Goal: Obtain resource: Download file/media

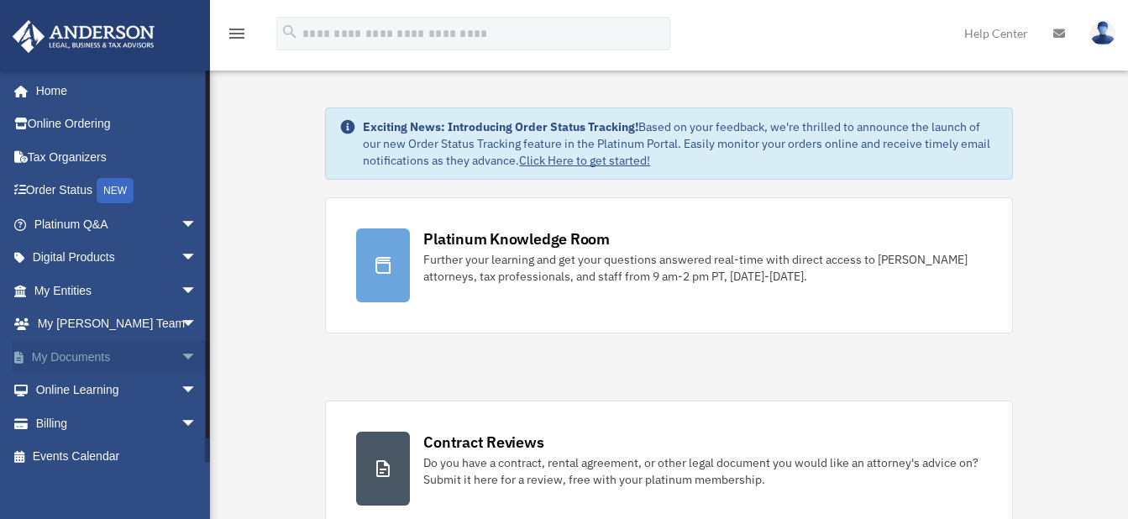
click at [181, 358] on span "arrow_drop_down" at bounding box center [198, 357] width 34 height 34
drag, startPoint x: 176, startPoint y: 358, endPoint x: 69, endPoint y: 385, distance: 110.0
click at [69, 385] on link "Box" at bounding box center [123, 391] width 199 height 34
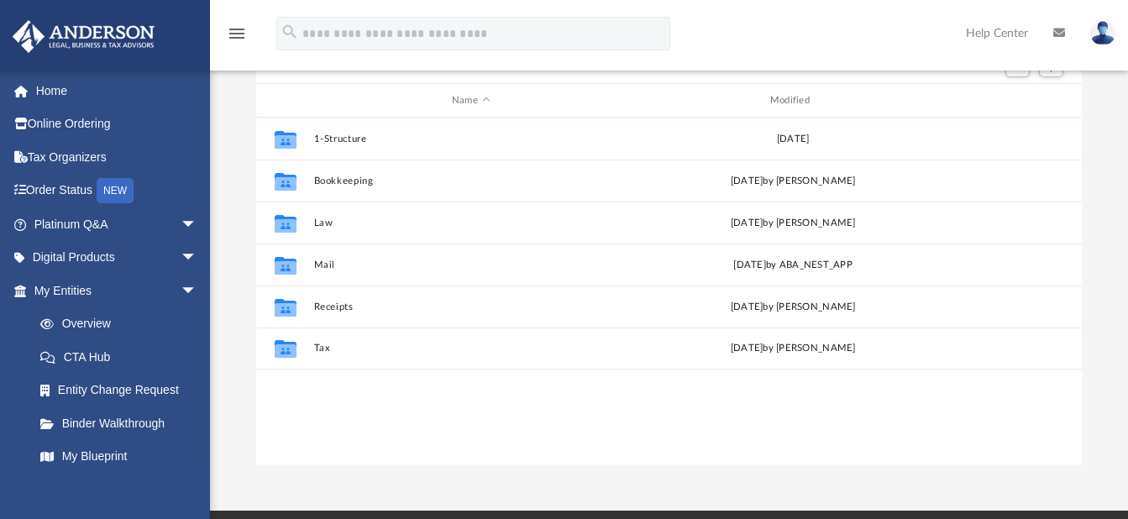
scroll to position [187, 0]
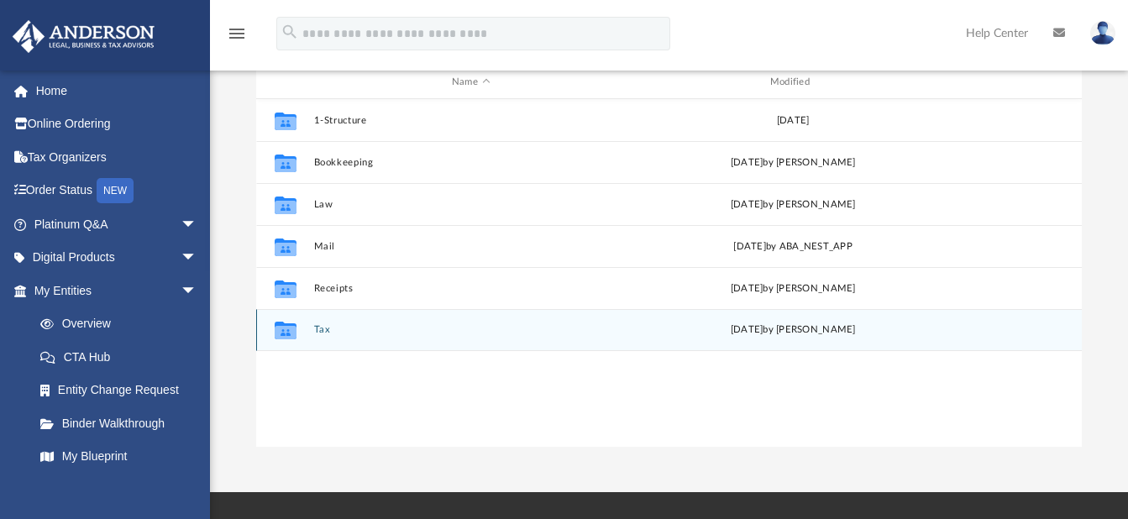
click at [323, 330] on button "Tax" at bounding box center [470, 330] width 315 height 11
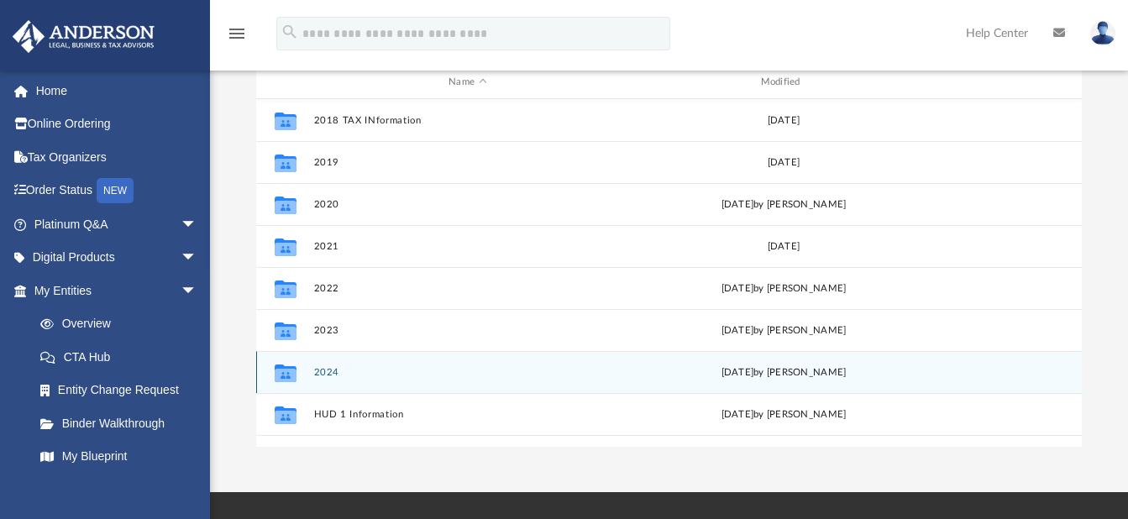
click at [321, 371] on button "2024" at bounding box center [467, 372] width 308 height 11
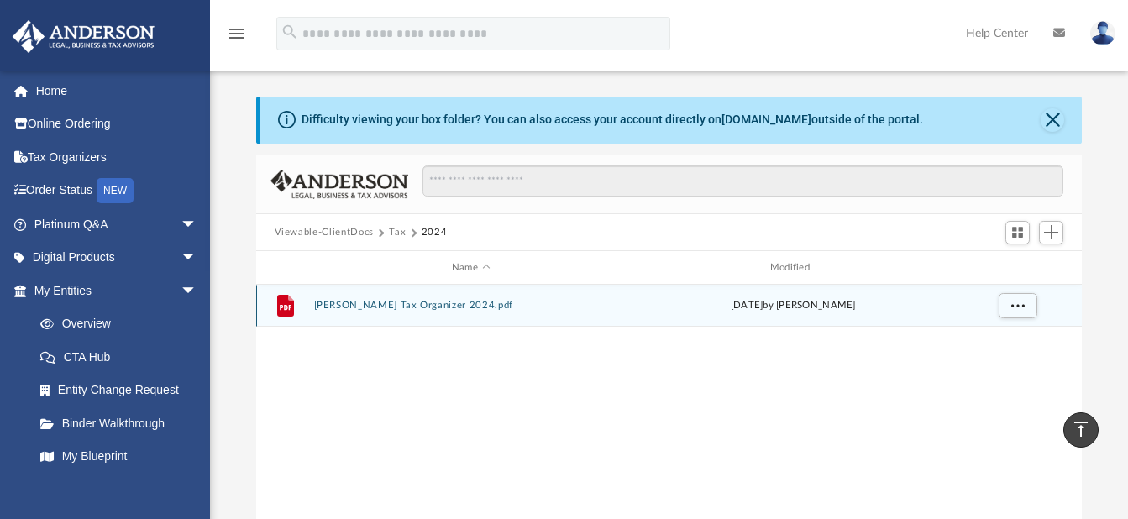
scroll to position [0, 0]
click at [408, 302] on button "Anderson Tax Organizer 2024.pdf" at bounding box center [470, 307] width 315 height 11
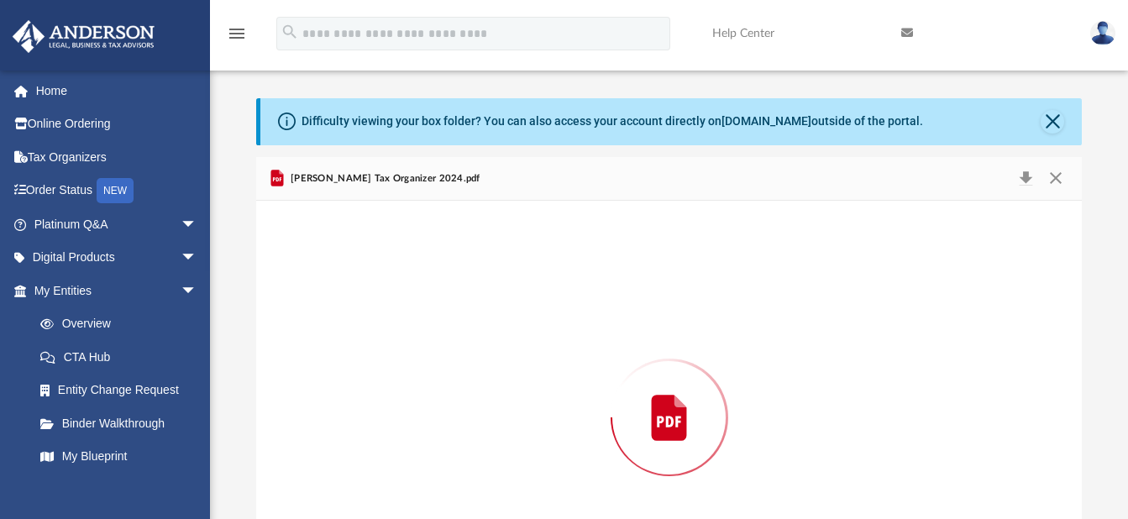
scroll to position [115, 0]
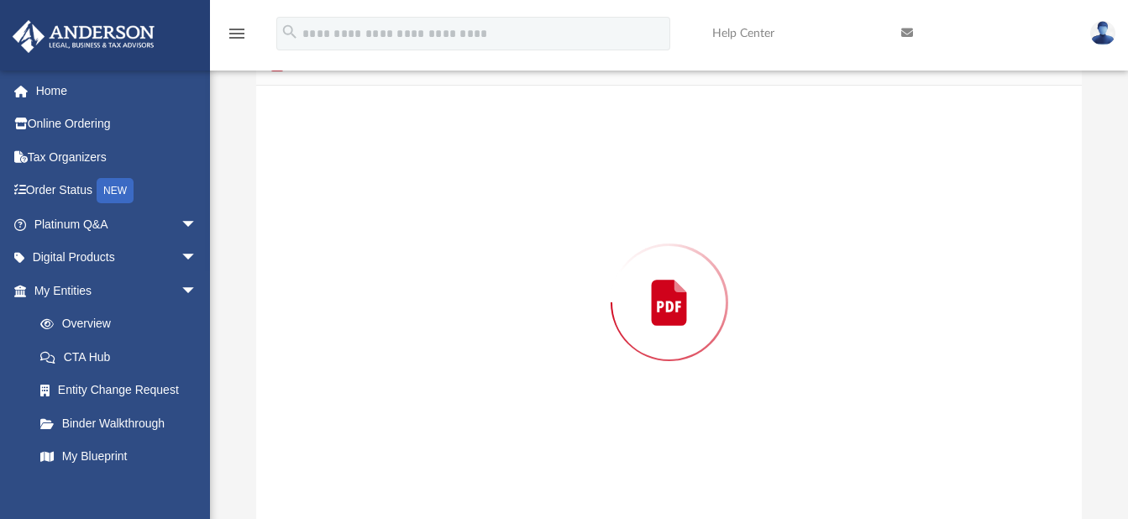
click at [408, 302] on div "Preview" at bounding box center [669, 302] width 827 height 433
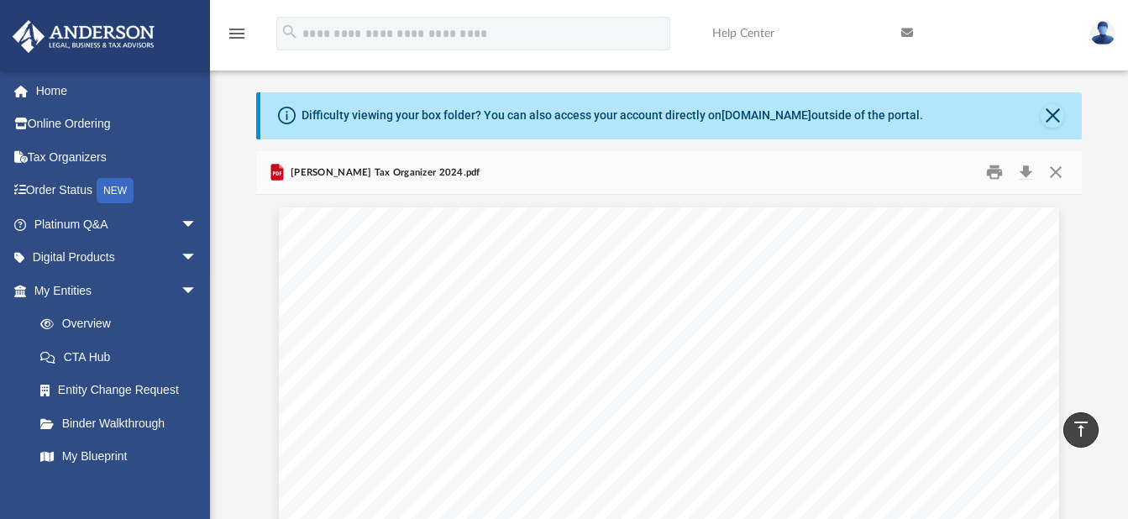
scroll to position [0, 0]
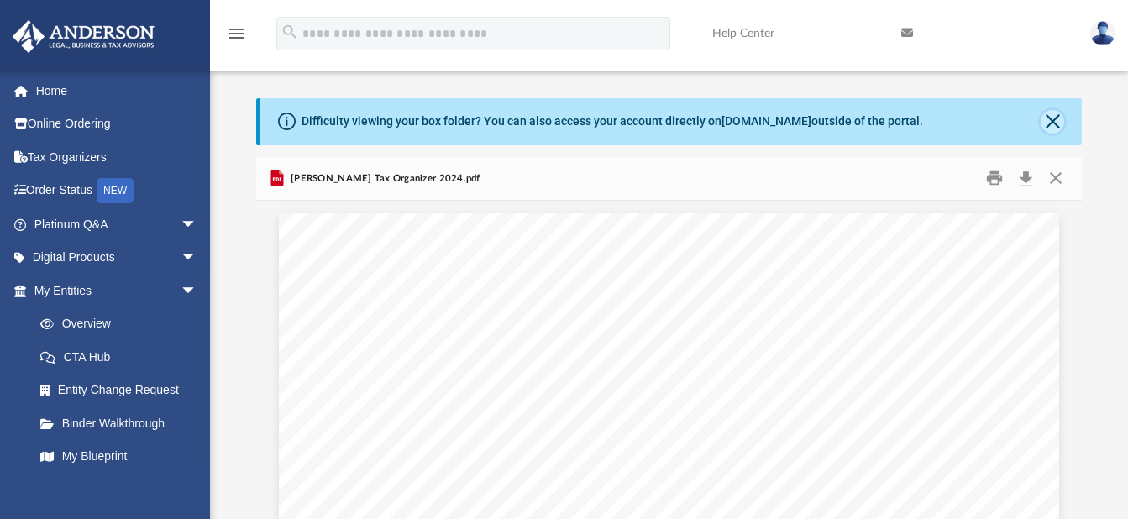
click at [1053, 117] on button "Close" at bounding box center [1053, 122] width 24 height 24
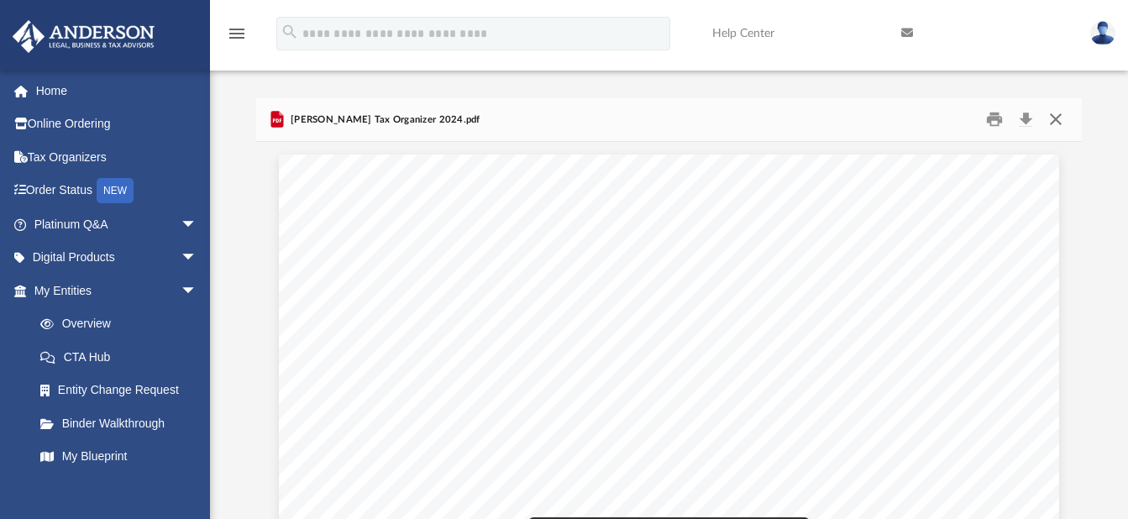
click at [1054, 120] on button "Close" at bounding box center [1056, 120] width 30 height 26
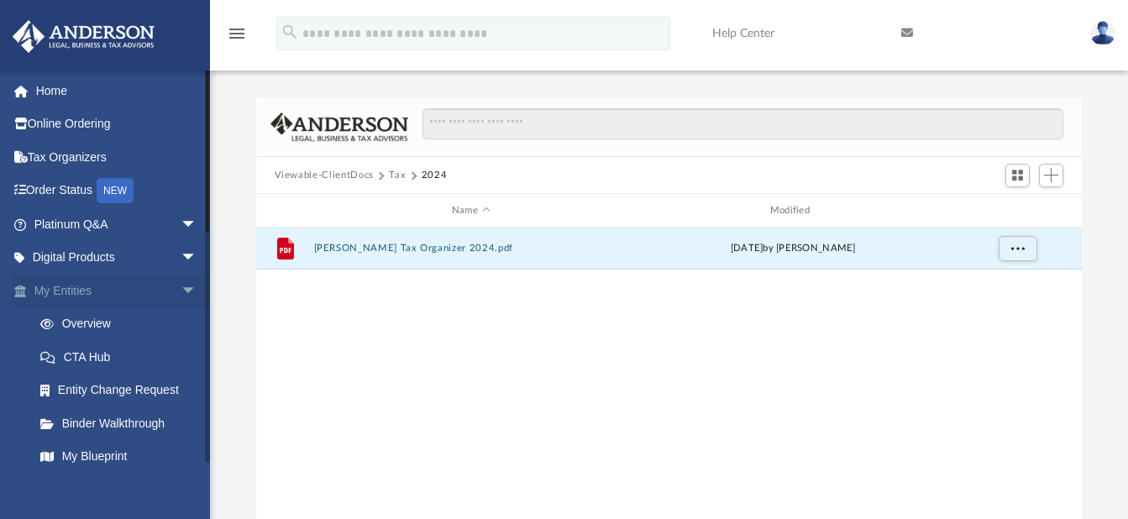
click at [181, 288] on span "arrow_drop_down" at bounding box center [198, 291] width 34 height 34
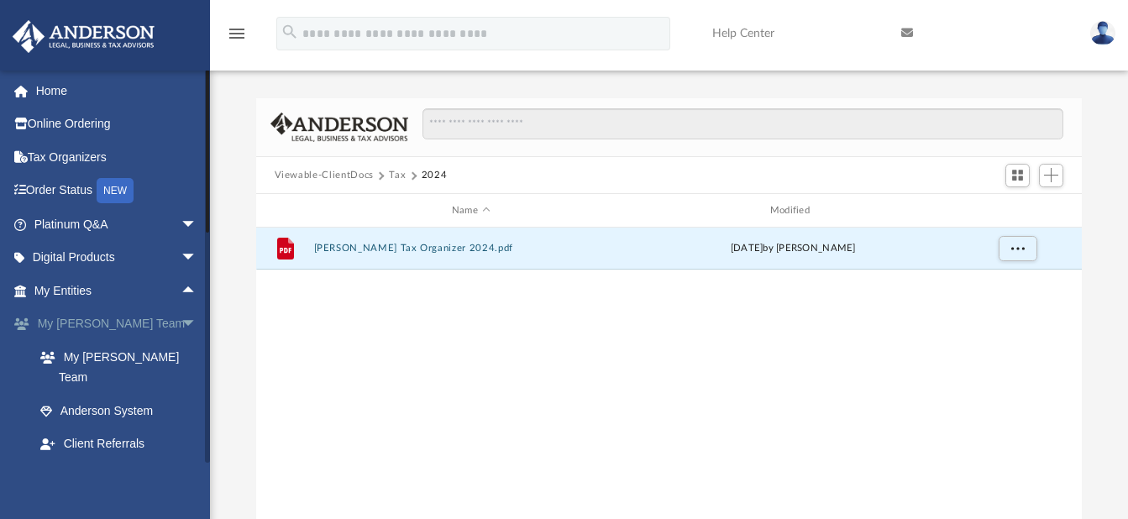
click at [181, 322] on span "arrow_drop_down" at bounding box center [198, 324] width 34 height 34
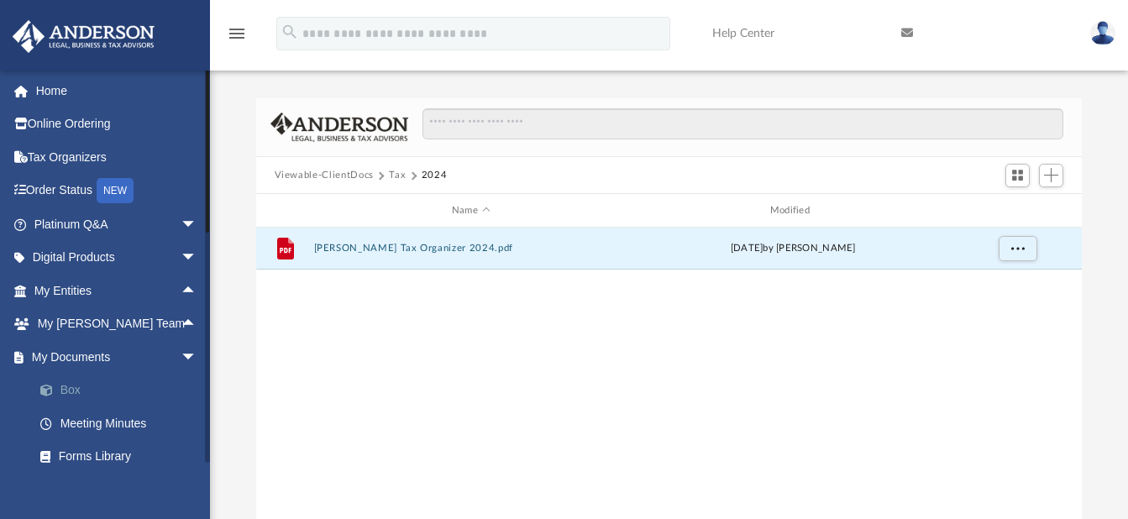
click at [66, 386] on link "Box" at bounding box center [123, 391] width 199 height 34
click at [76, 388] on link "Box" at bounding box center [123, 391] width 199 height 34
click at [1019, 246] on span "More options" at bounding box center [1017, 248] width 13 height 9
click at [703, 356] on div "File Anderson Tax Organizer 2024.pdf Wed Oct 16 2024 by Dwayne Michell Wise" at bounding box center [669, 402] width 827 height 348
click at [79, 387] on link "Box" at bounding box center [123, 391] width 199 height 34
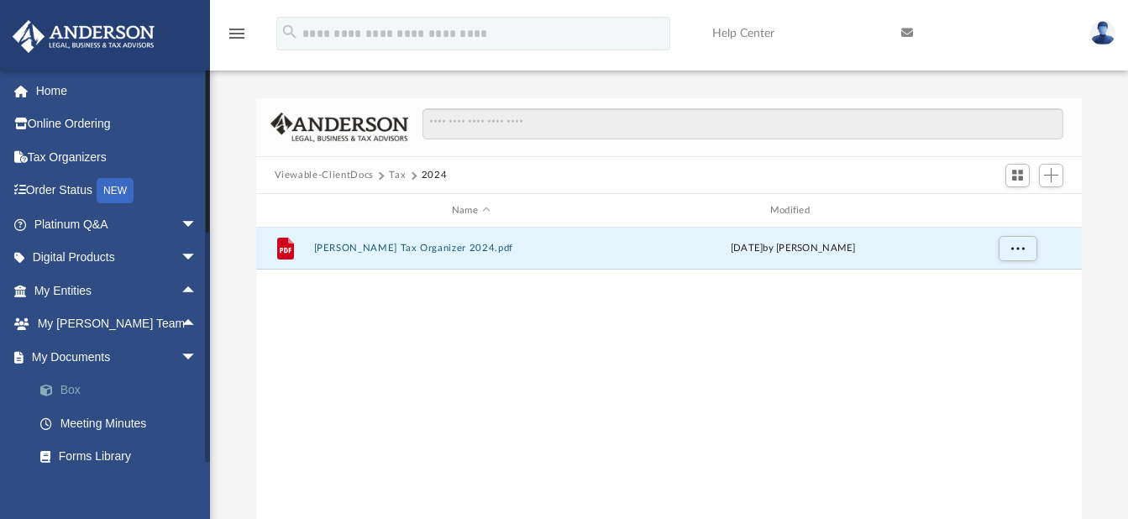
click at [67, 383] on link "Box" at bounding box center [123, 391] width 199 height 34
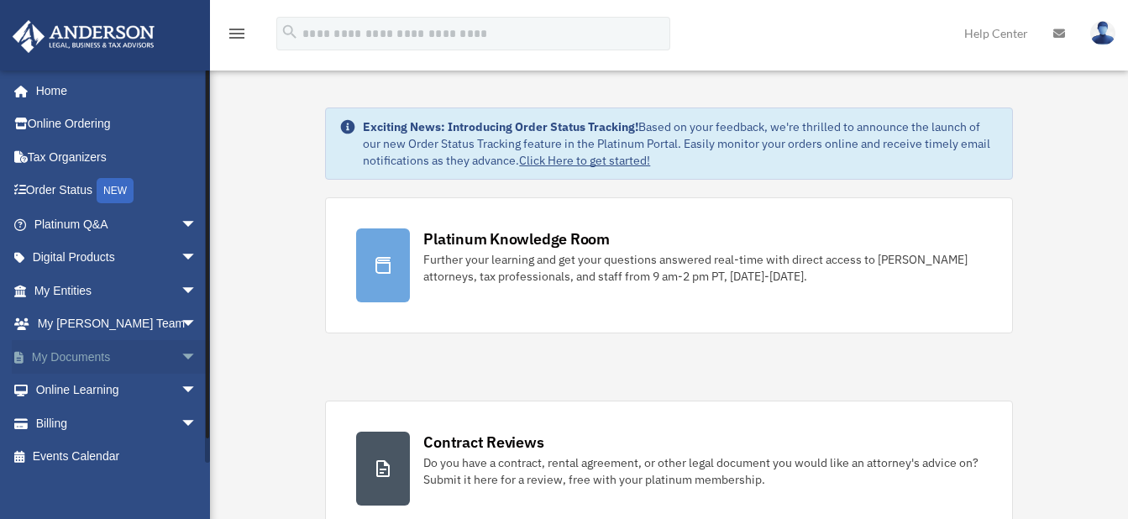
click at [181, 358] on span "arrow_drop_down" at bounding box center [198, 357] width 34 height 34
click at [71, 390] on link "Box" at bounding box center [123, 391] width 199 height 34
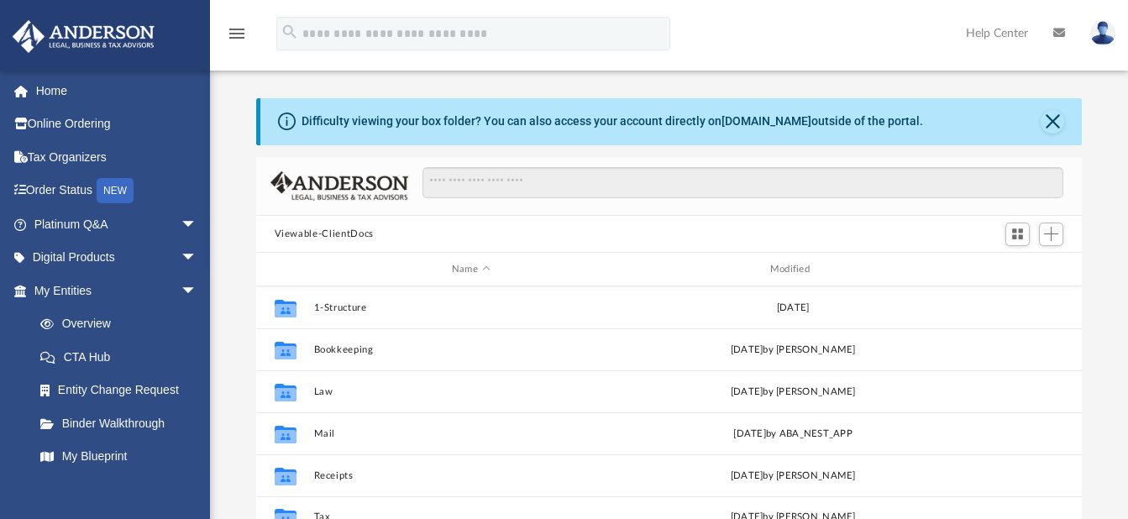
scroll to position [370, 813]
drag, startPoint x: 0, startPoint y: 0, endPoint x: 780, endPoint y: 87, distance: 785.3
click at [780, 87] on div "Difficulty viewing your box folder? You can also access your account directly o…" at bounding box center [669, 349] width 918 height 572
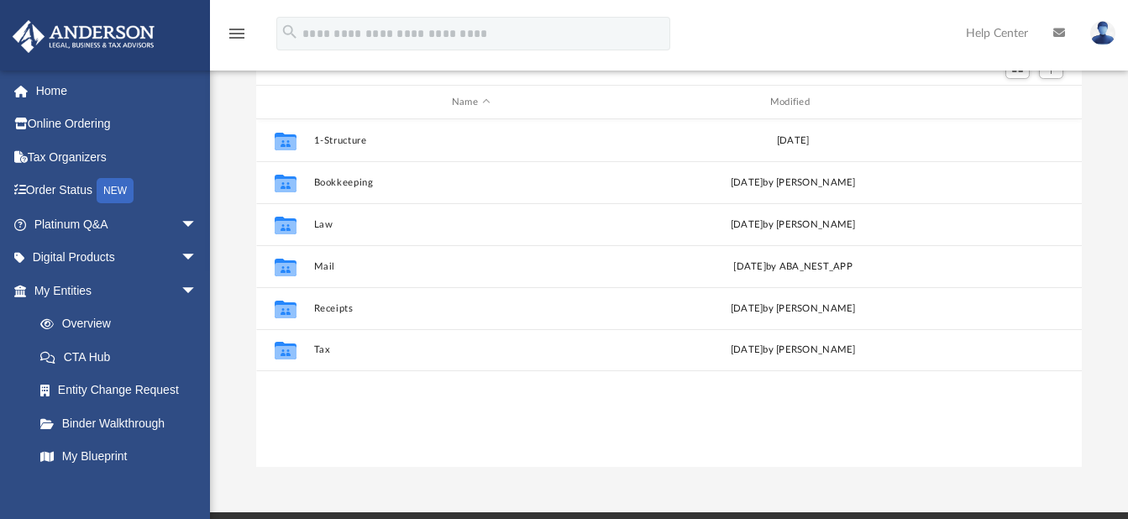
scroll to position [174, 0]
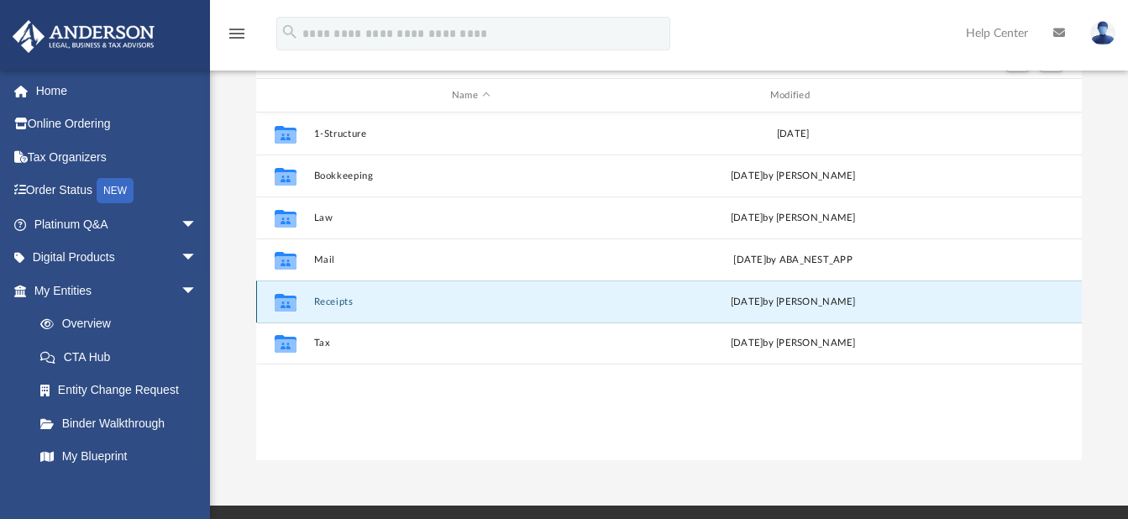
click at [334, 301] on button "Receipts" at bounding box center [470, 302] width 315 height 11
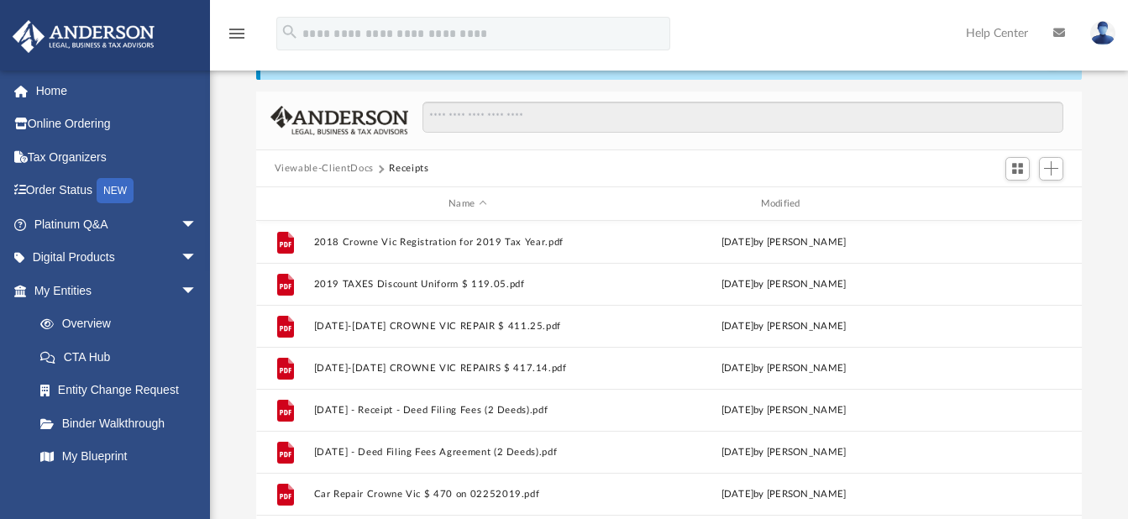
scroll to position [67, 0]
click at [1056, 165] on span "Add" at bounding box center [1051, 167] width 14 height 14
click at [1016, 223] on li "New Folder" at bounding box center [1027, 227] width 54 height 18
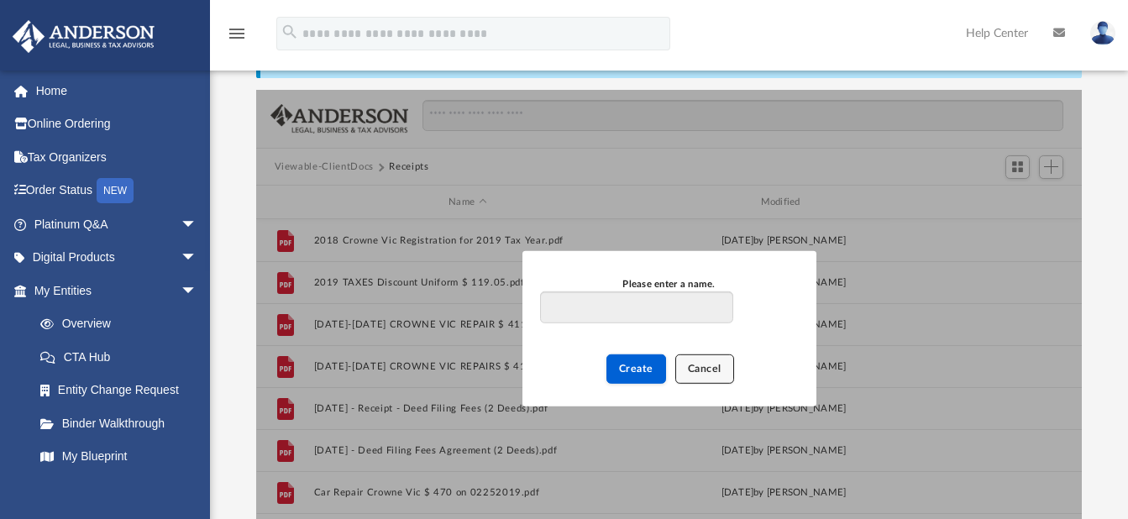
click at [704, 366] on span "Cancel" at bounding box center [705, 369] width 34 height 10
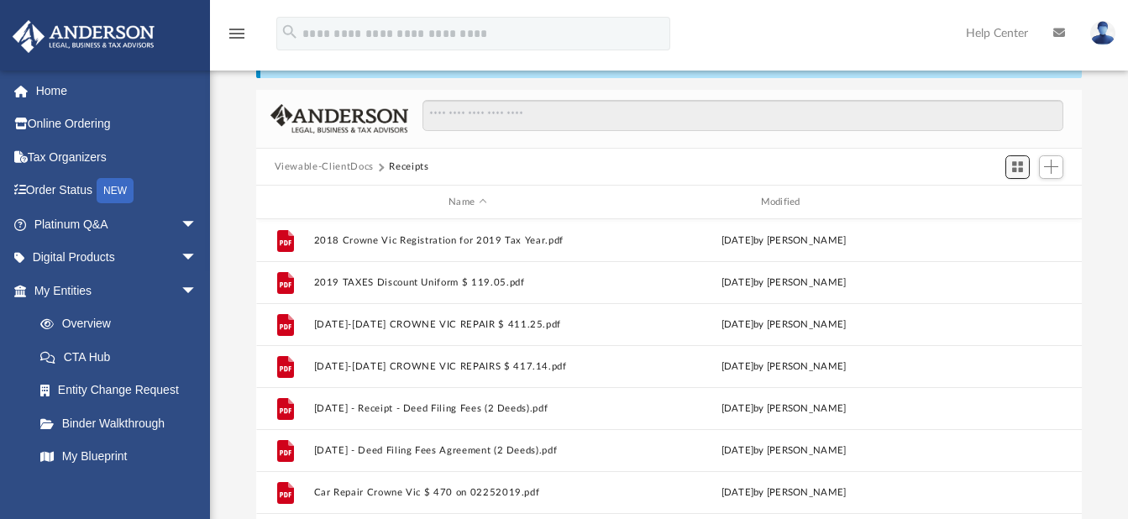
click at [1010, 169] on button "Switch to Grid View" at bounding box center [1018, 167] width 25 height 24
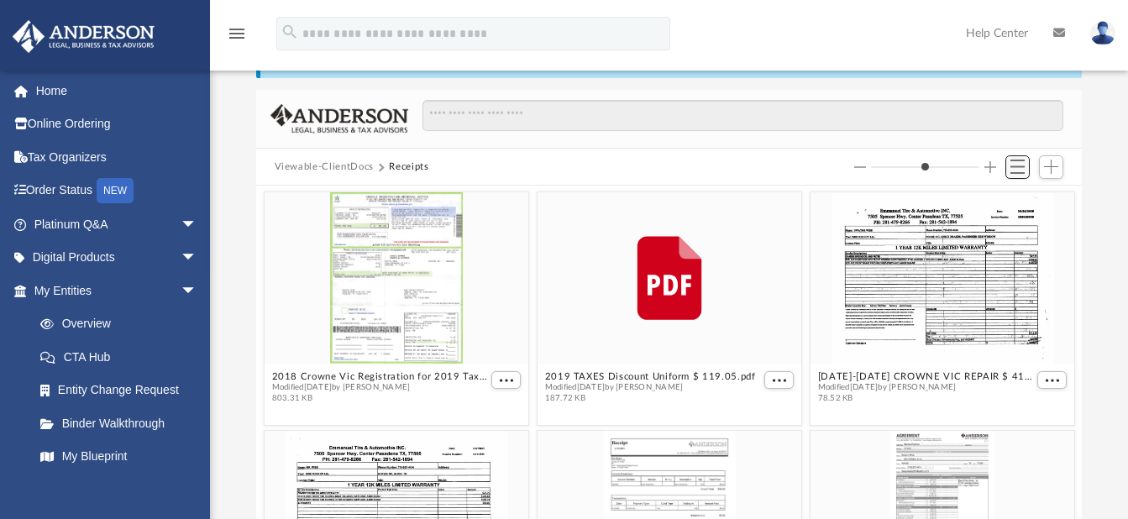
scroll to position [370, 813]
click at [1046, 171] on span "Add" at bounding box center [1051, 167] width 14 height 14
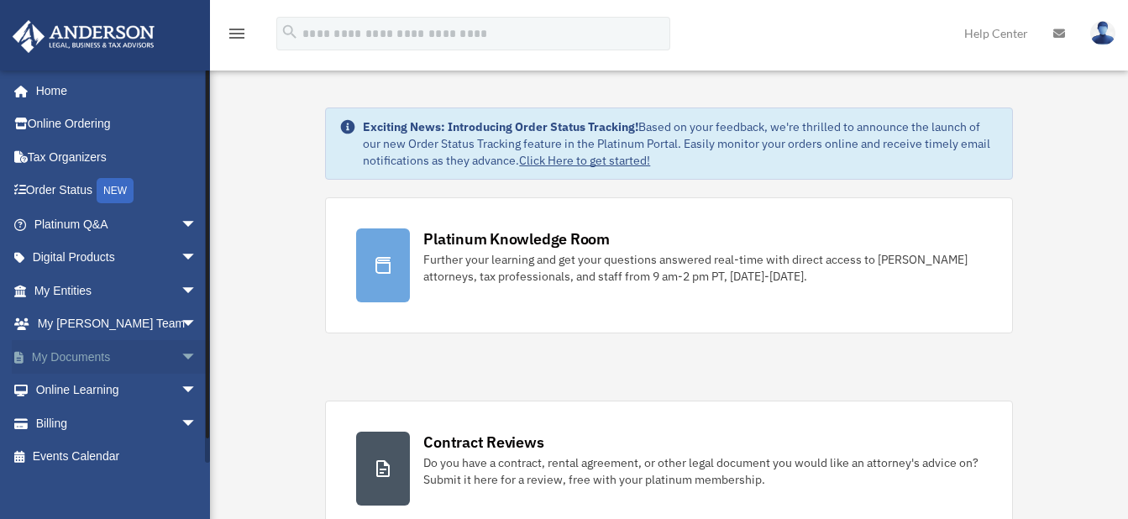
click at [181, 357] on span "arrow_drop_down" at bounding box center [198, 357] width 34 height 34
click at [75, 385] on link "Box" at bounding box center [123, 391] width 199 height 34
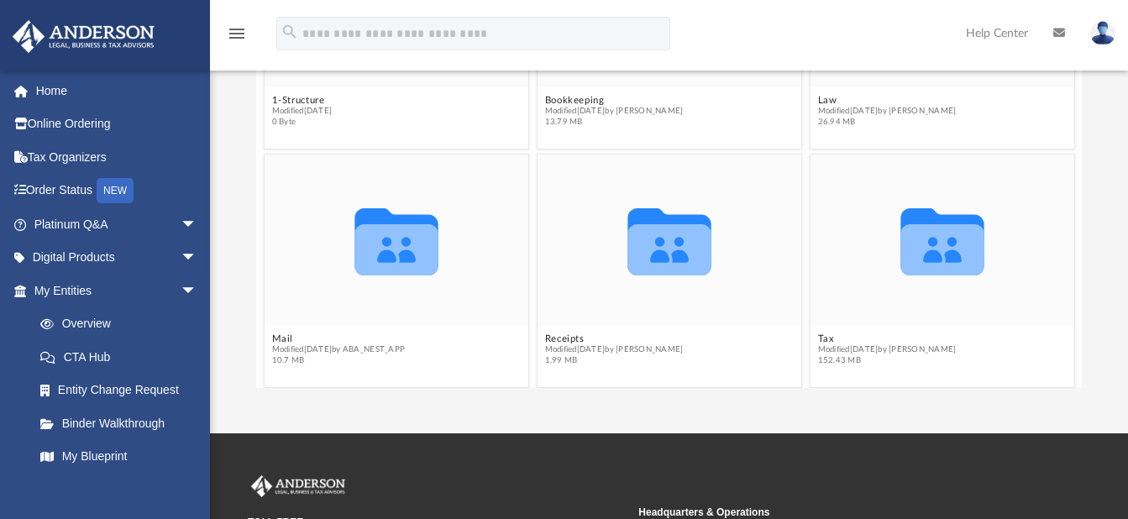
scroll to position [103, 0]
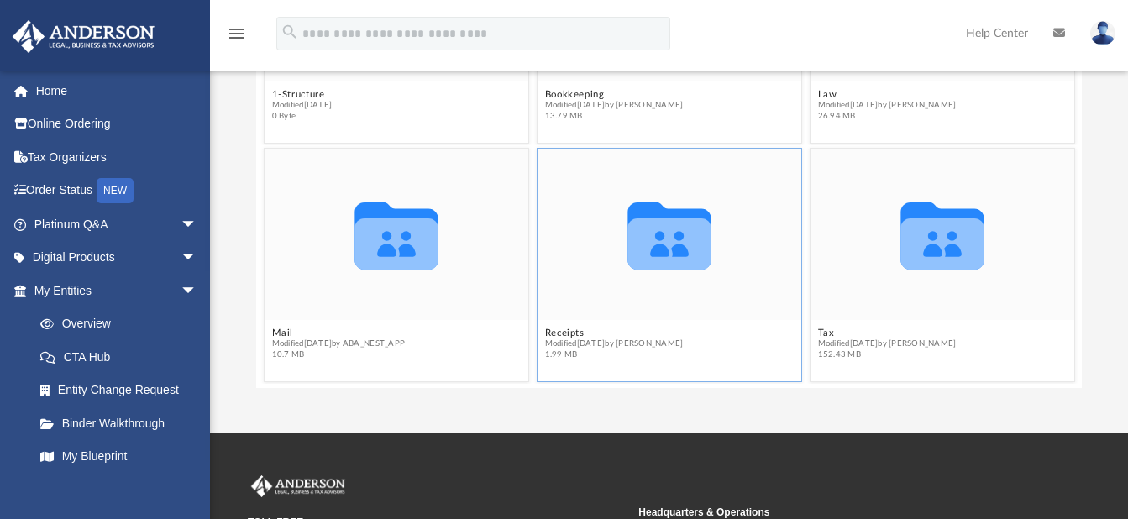
click at [663, 227] on icon "grid" at bounding box center [670, 243] width 84 height 51
click at [623, 339] on span "Modified [DATE] by [PERSON_NAME]" at bounding box center [613, 344] width 139 height 11
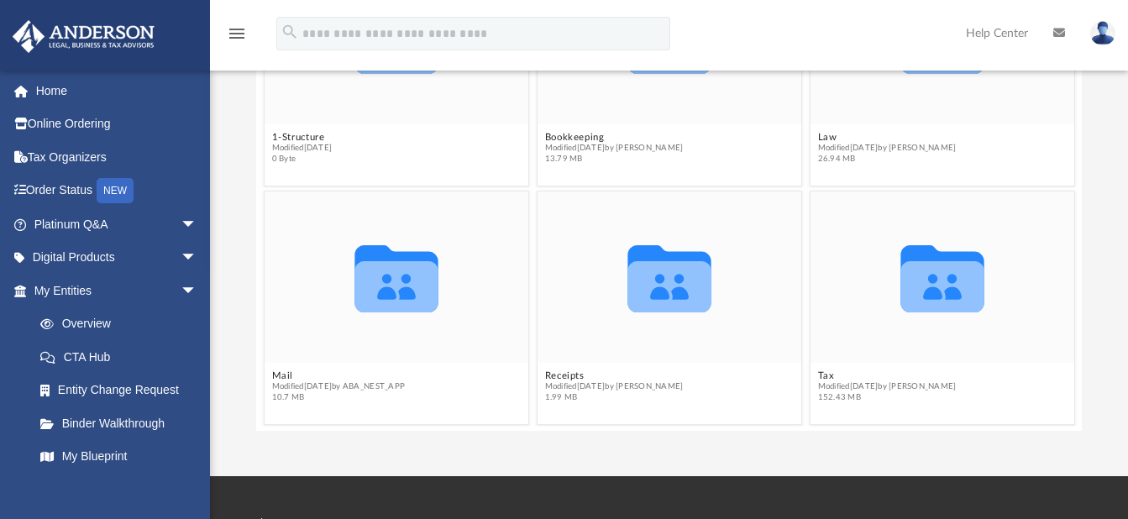
scroll to position [200, 0]
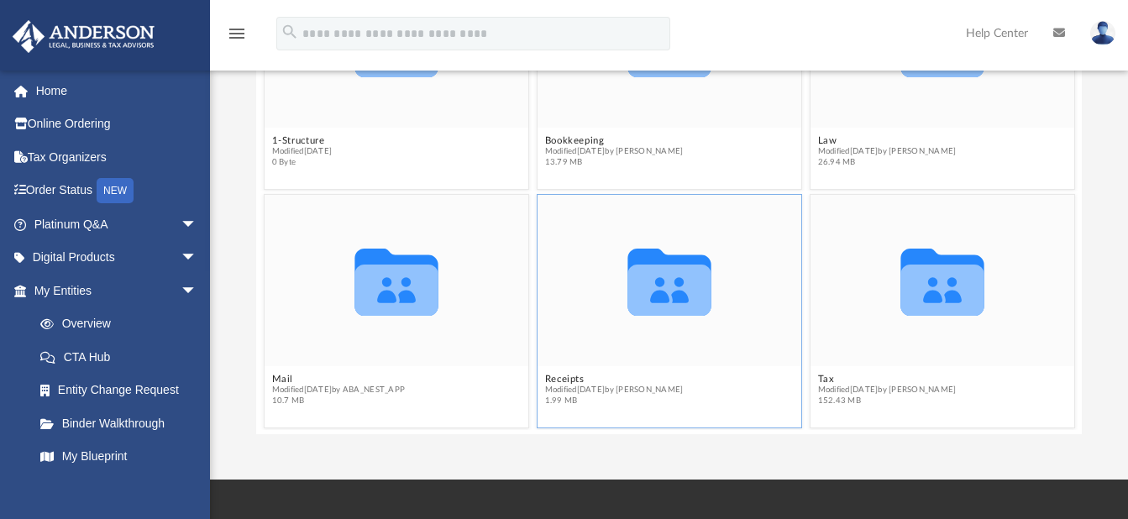
click at [666, 280] on icon "grid" at bounding box center [670, 290] width 84 height 51
drag, startPoint x: 666, startPoint y: 280, endPoint x: 592, endPoint y: 241, distance: 83.4
click at [592, 241] on icon "Collaborated Folder" at bounding box center [669, 280] width 159 height 103
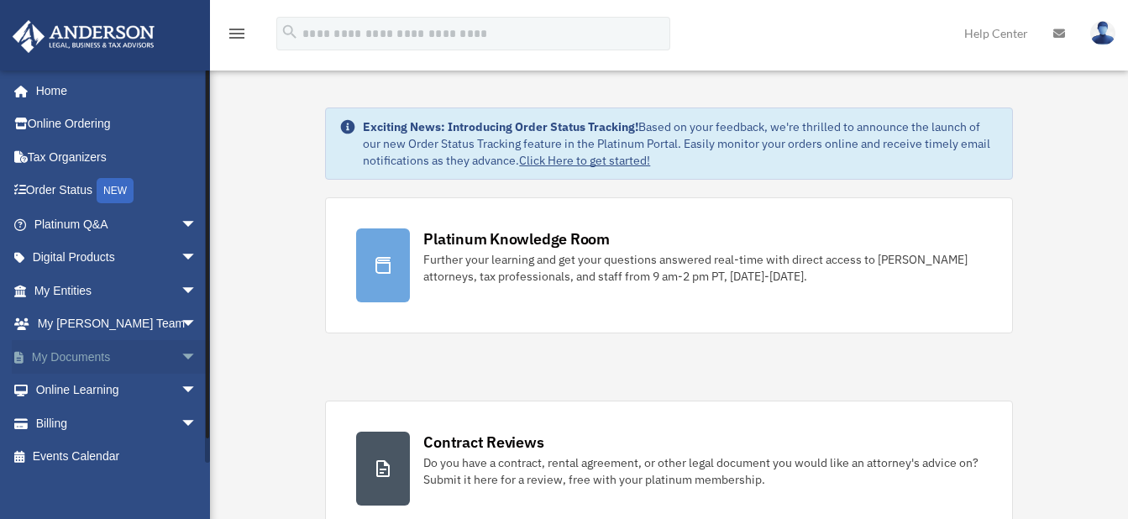
click at [181, 349] on span "arrow_drop_down" at bounding box center [198, 357] width 34 height 34
click at [115, 394] on link "Box" at bounding box center [123, 391] width 199 height 34
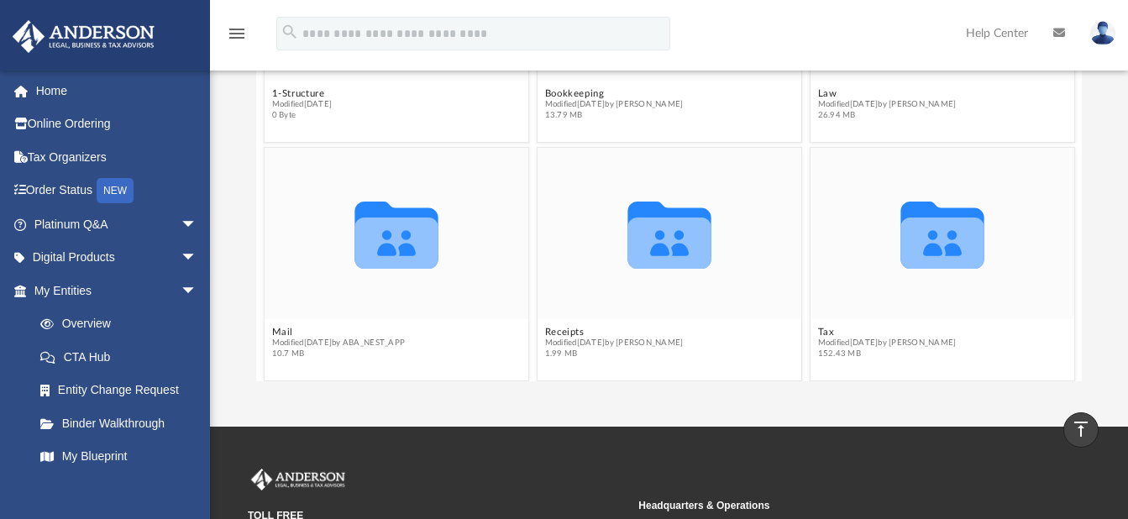
scroll to position [103, 0]
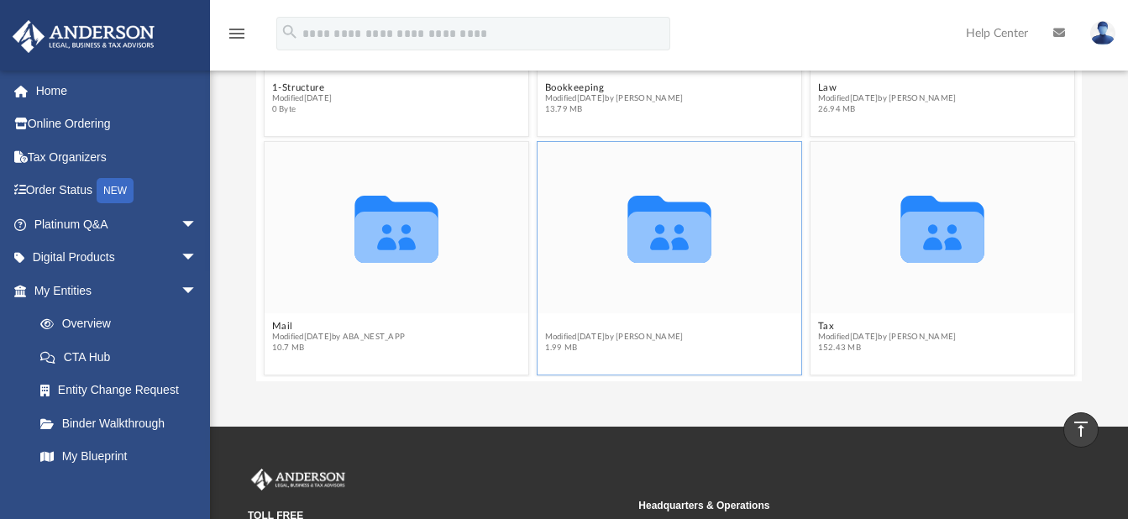
click at [557, 329] on button "Receipts" at bounding box center [613, 326] width 139 height 11
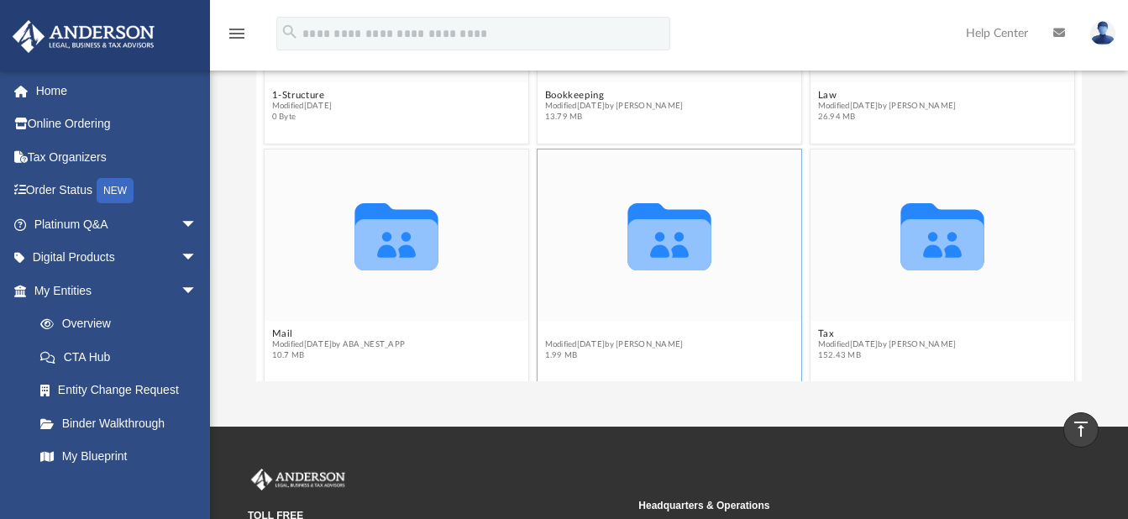
click at [557, 329] on button "Receipts" at bounding box center [613, 333] width 139 height 11
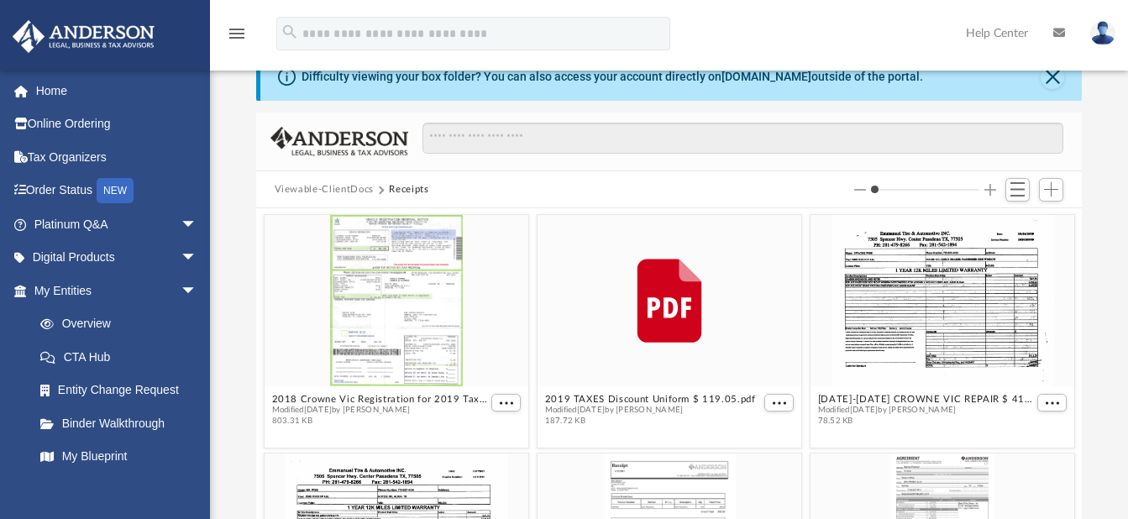
scroll to position [31, 0]
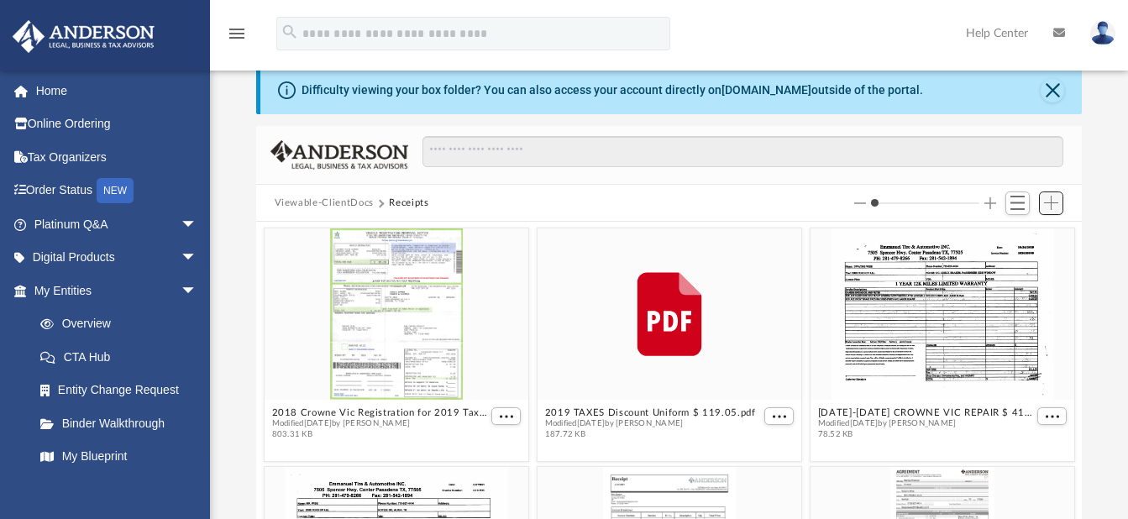
click at [1050, 203] on span "Add" at bounding box center [1051, 203] width 14 height 14
click at [1012, 260] on li "New Folder" at bounding box center [1027, 264] width 54 height 18
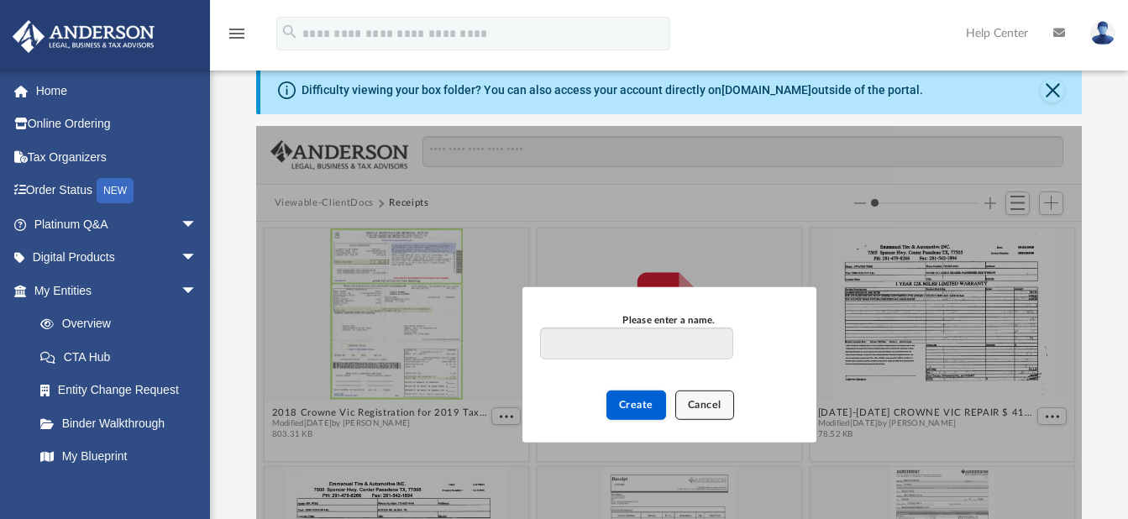
click at [693, 406] on span "Cancel" at bounding box center [705, 405] width 34 height 10
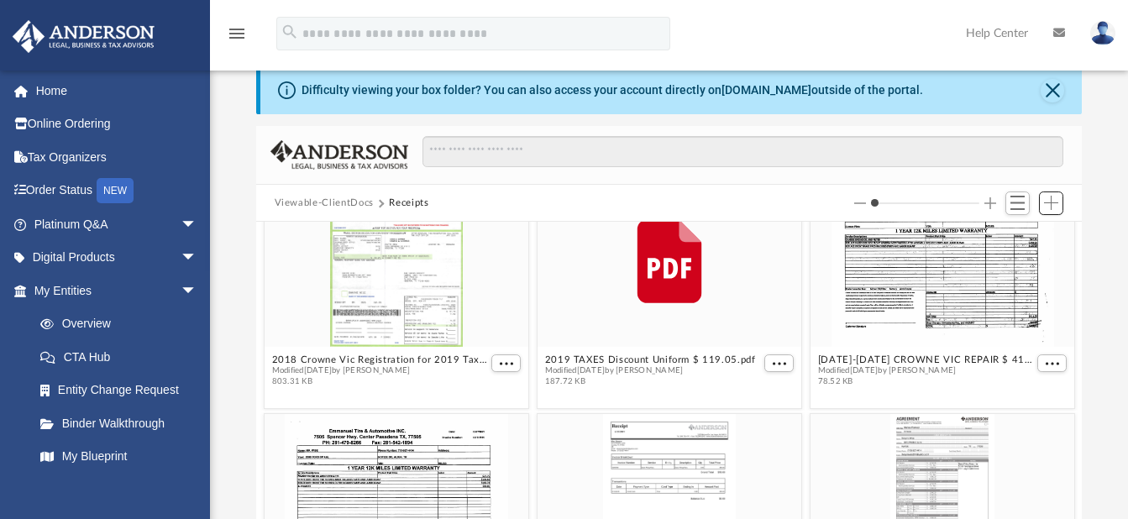
scroll to position [58, 0]
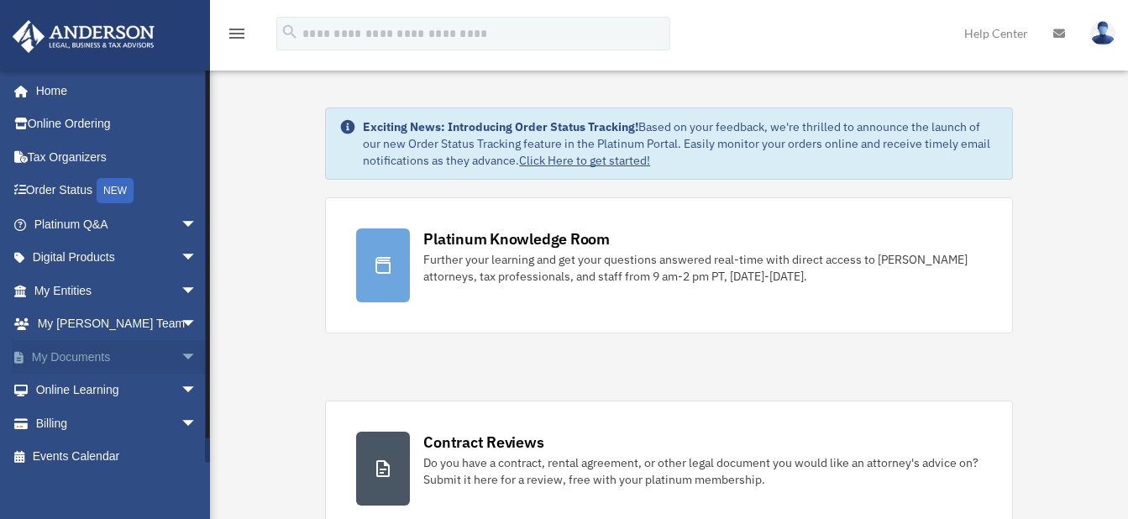
click at [181, 352] on span "arrow_drop_down" at bounding box center [198, 357] width 34 height 34
click at [66, 384] on link "Box" at bounding box center [123, 391] width 199 height 34
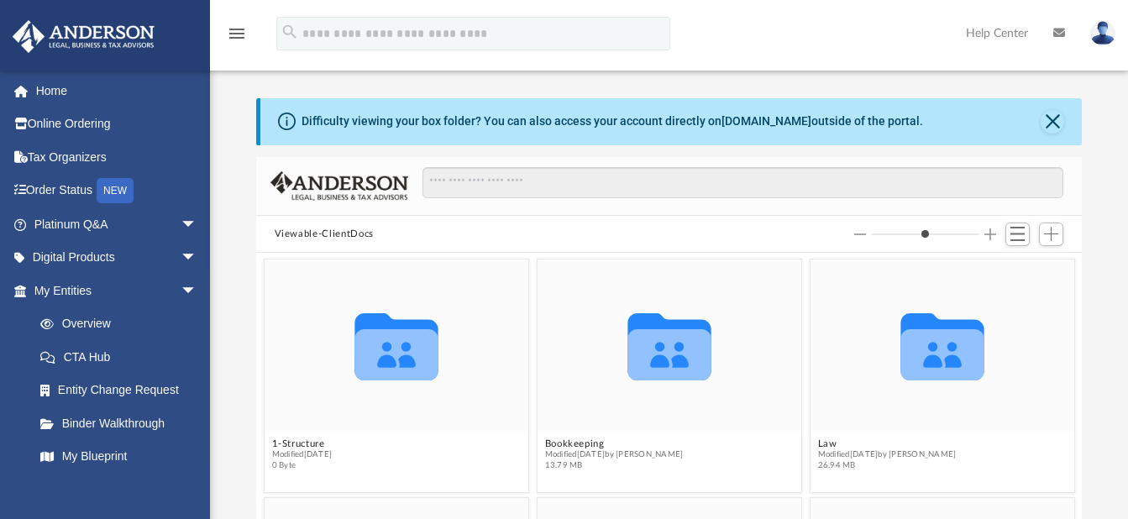
scroll to position [370, 813]
click at [1057, 120] on button "Close" at bounding box center [1053, 122] width 24 height 24
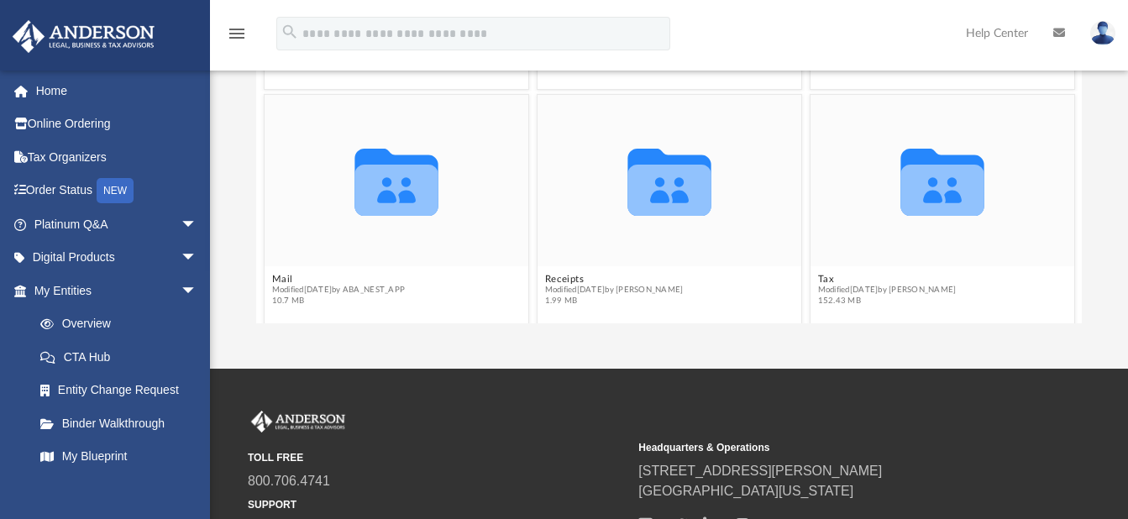
scroll to position [103, 0]
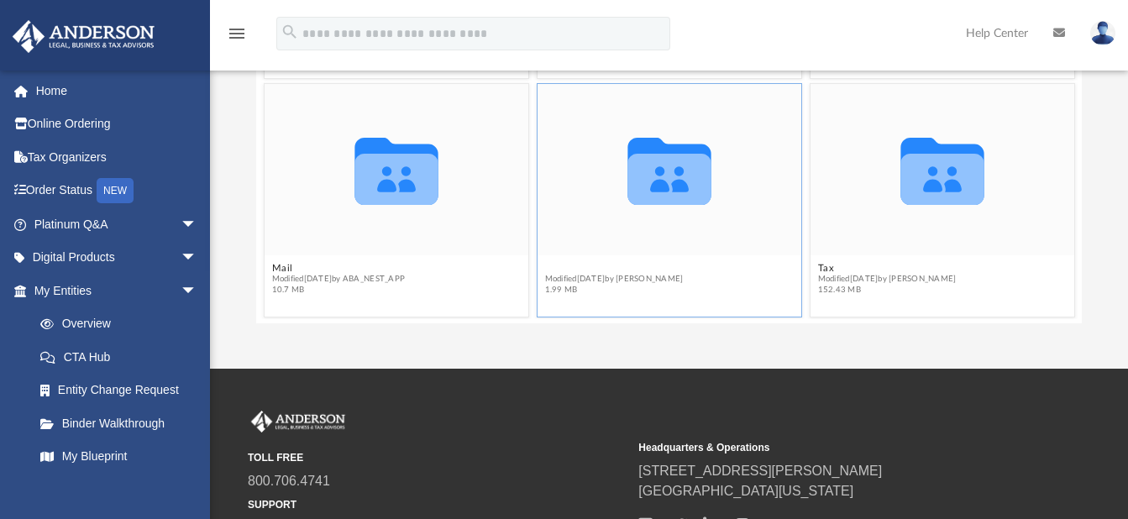
type input "*"
click at [554, 266] on figcaption "Receipts Modified [DATE] by [PERSON_NAME] 1.99 MB" at bounding box center [669, 279] width 264 height 45
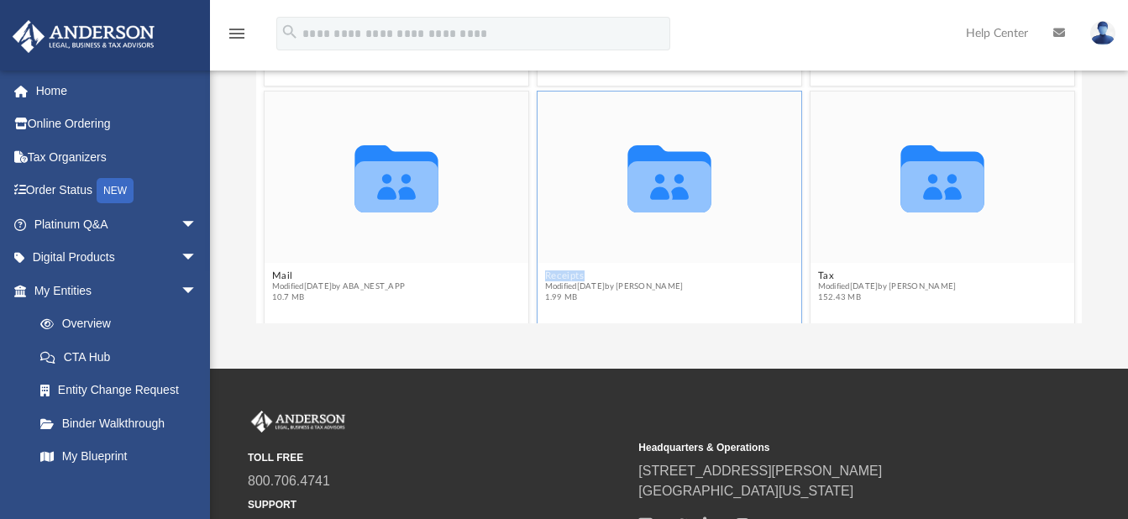
click at [554, 266] on figcaption "Receipts Modified [DATE] by [PERSON_NAME] 1.99 MB" at bounding box center [669, 287] width 264 height 45
drag, startPoint x: 554, startPoint y: 266, endPoint x: 706, endPoint y: 228, distance: 157.5
click at [706, 228] on div "Collaborated Folder" at bounding box center [669, 177] width 264 height 171
click at [675, 190] on icon "grid" at bounding box center [670, 178] width 84 height 67
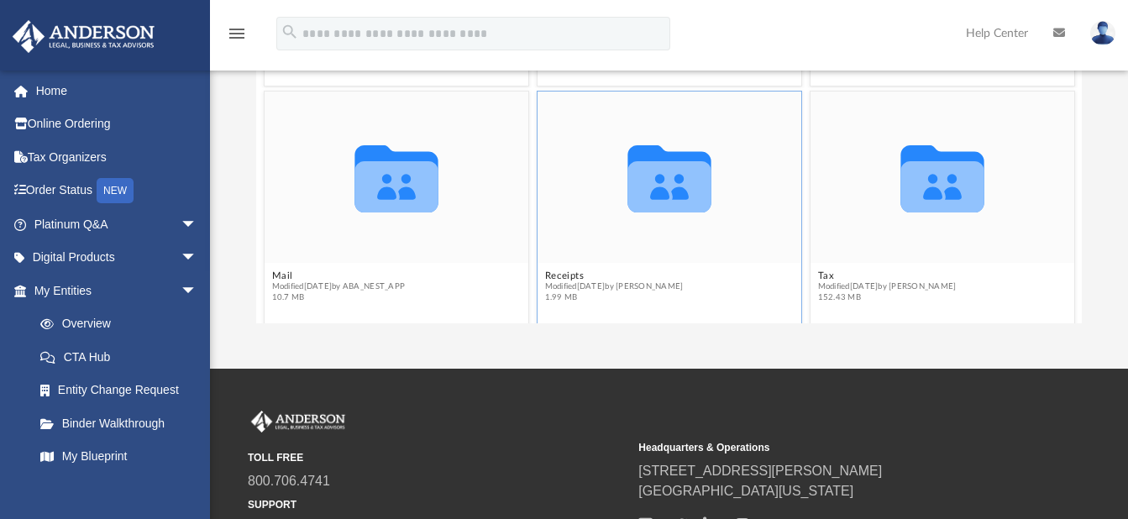
drag, startPoint x: 675, startPoint y: 190, endPoint x: 740, endPoint y: 228, distance: 75.3
click at [740, 228] on div "Collaborated Folder" at bounding box center [669, 177] width 264 height 171
